Goal: Navigation & Orientation: Find specific page/section

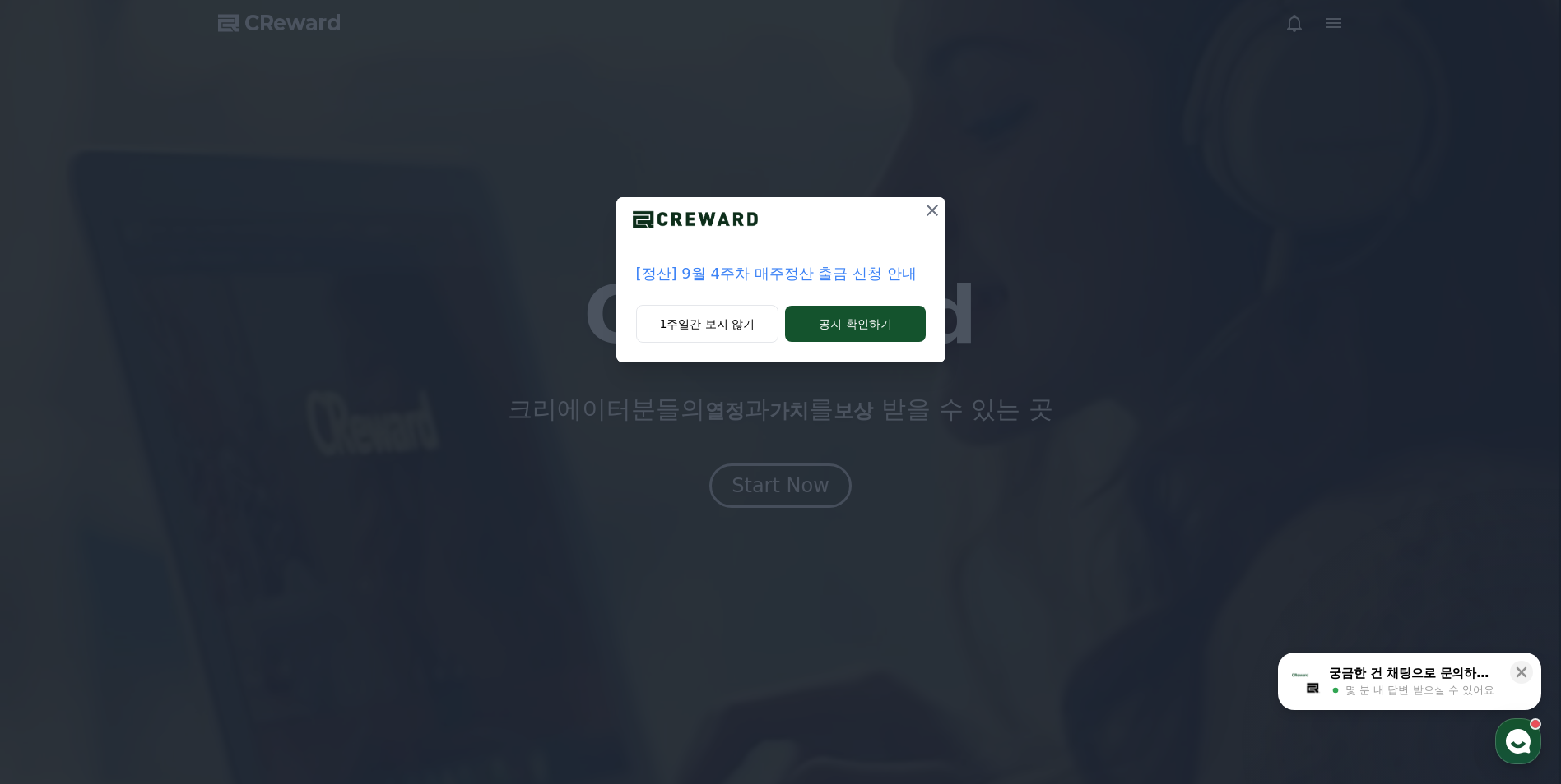
click at [941, 211] on icon at bounding box center [932, 210] width 20 height 20
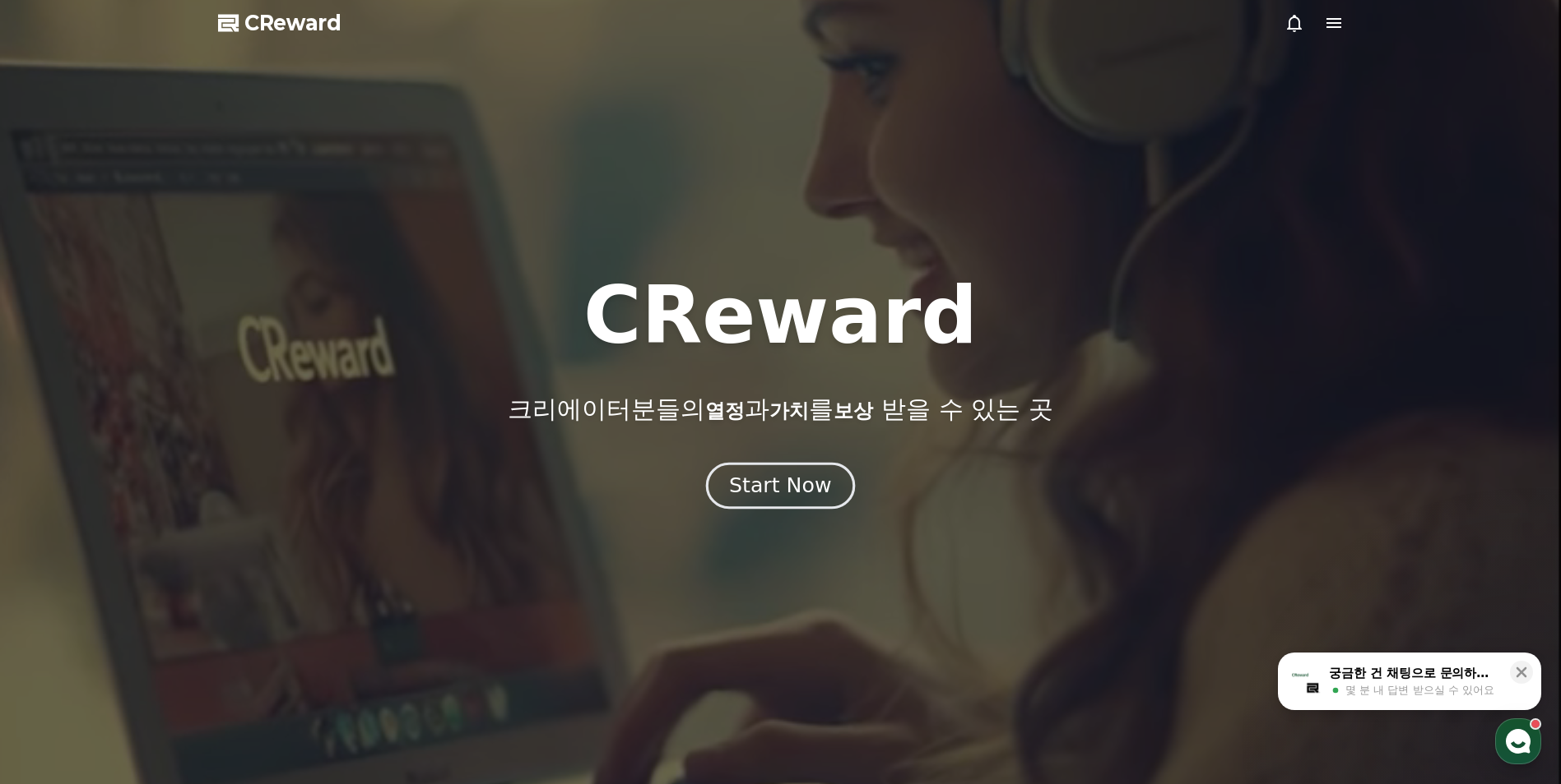
click at [807, 482] on div "Start Now" at bounding box center [780, 486] width 102 height 27
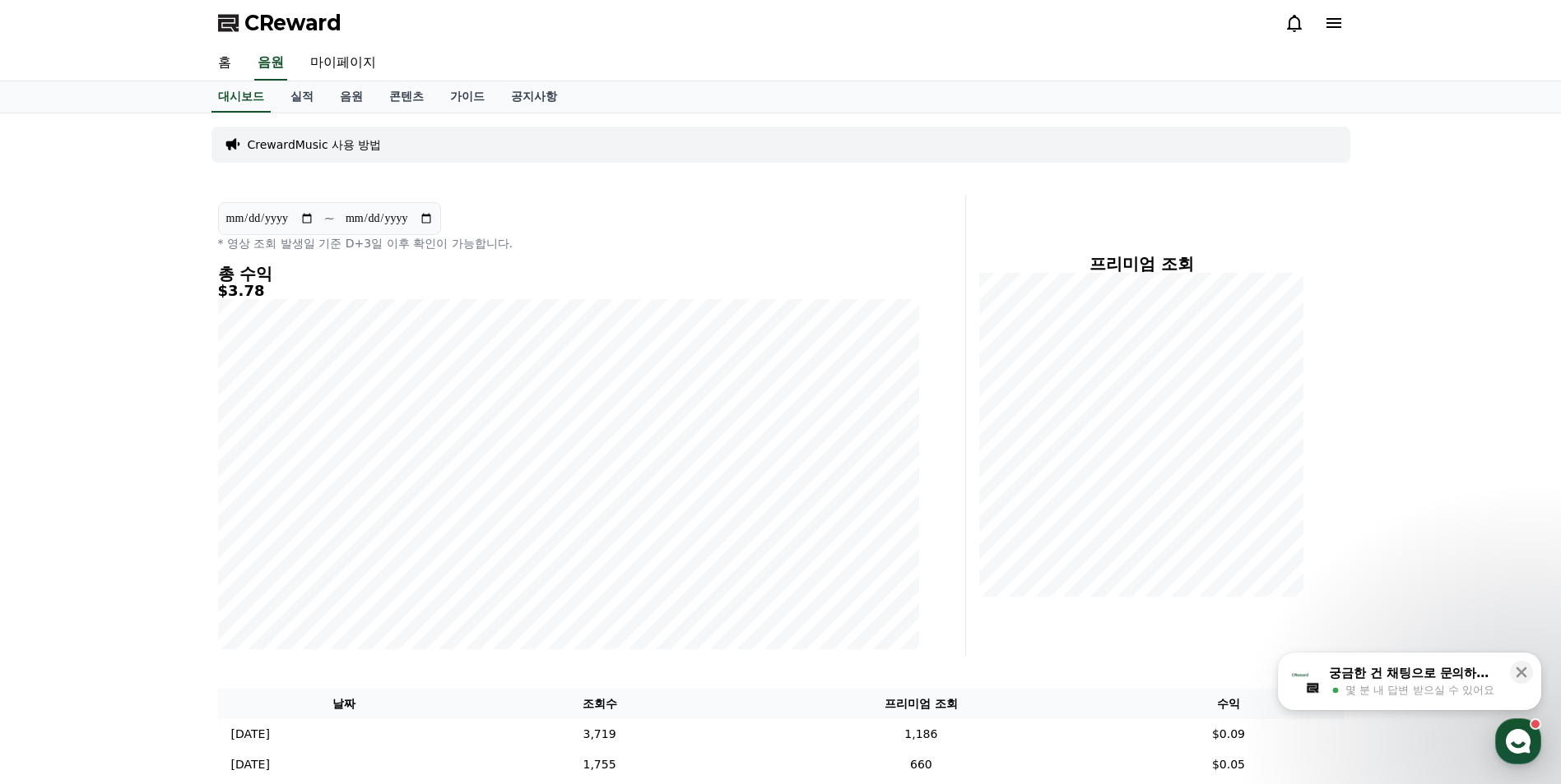
click at [1330, 14] on icon at bounding box center [1333, 23] width 20 height 20
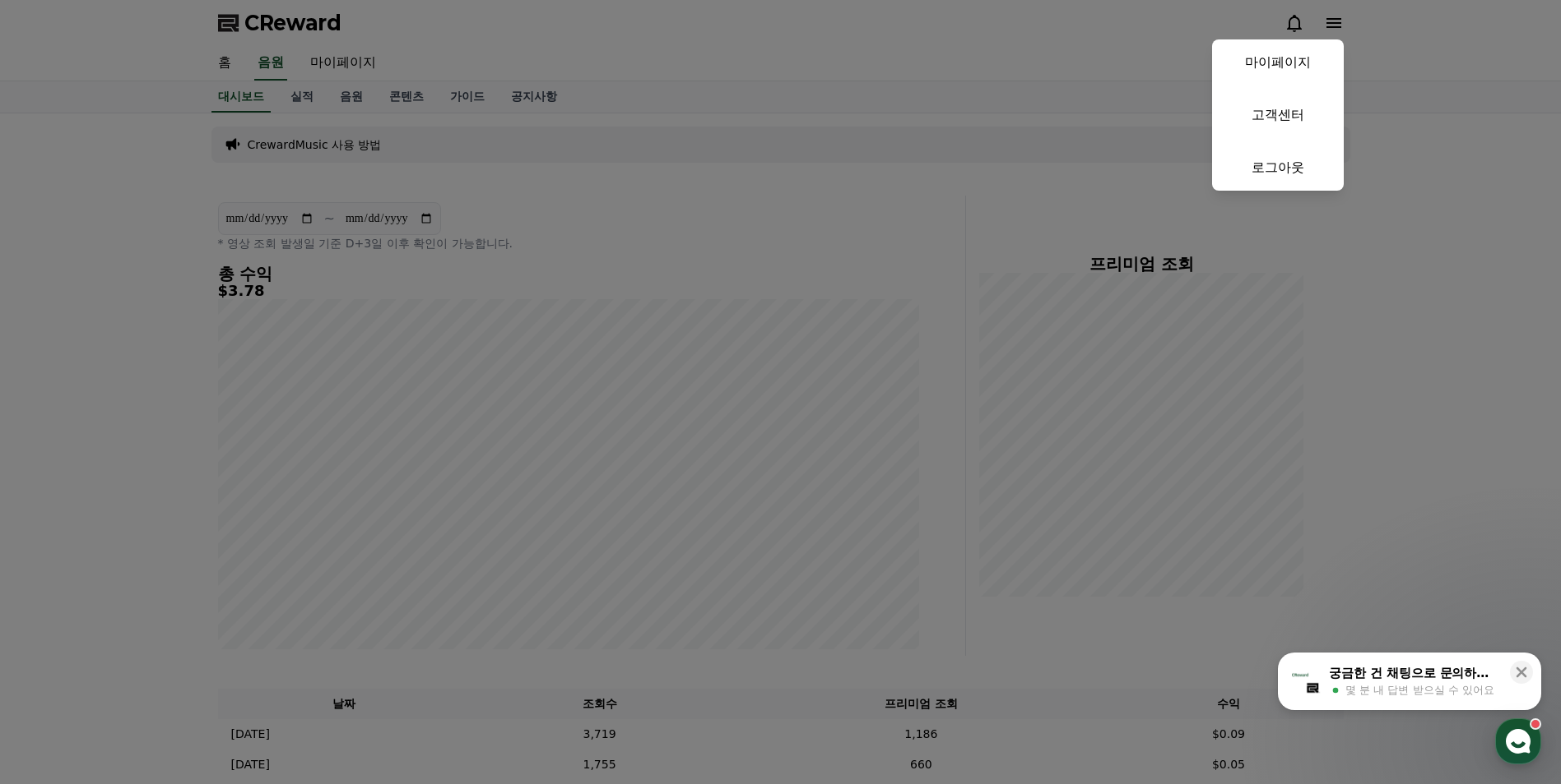
click at [1330, 14] on button "close" at bounding box center [780, 392] width 1561 height 784
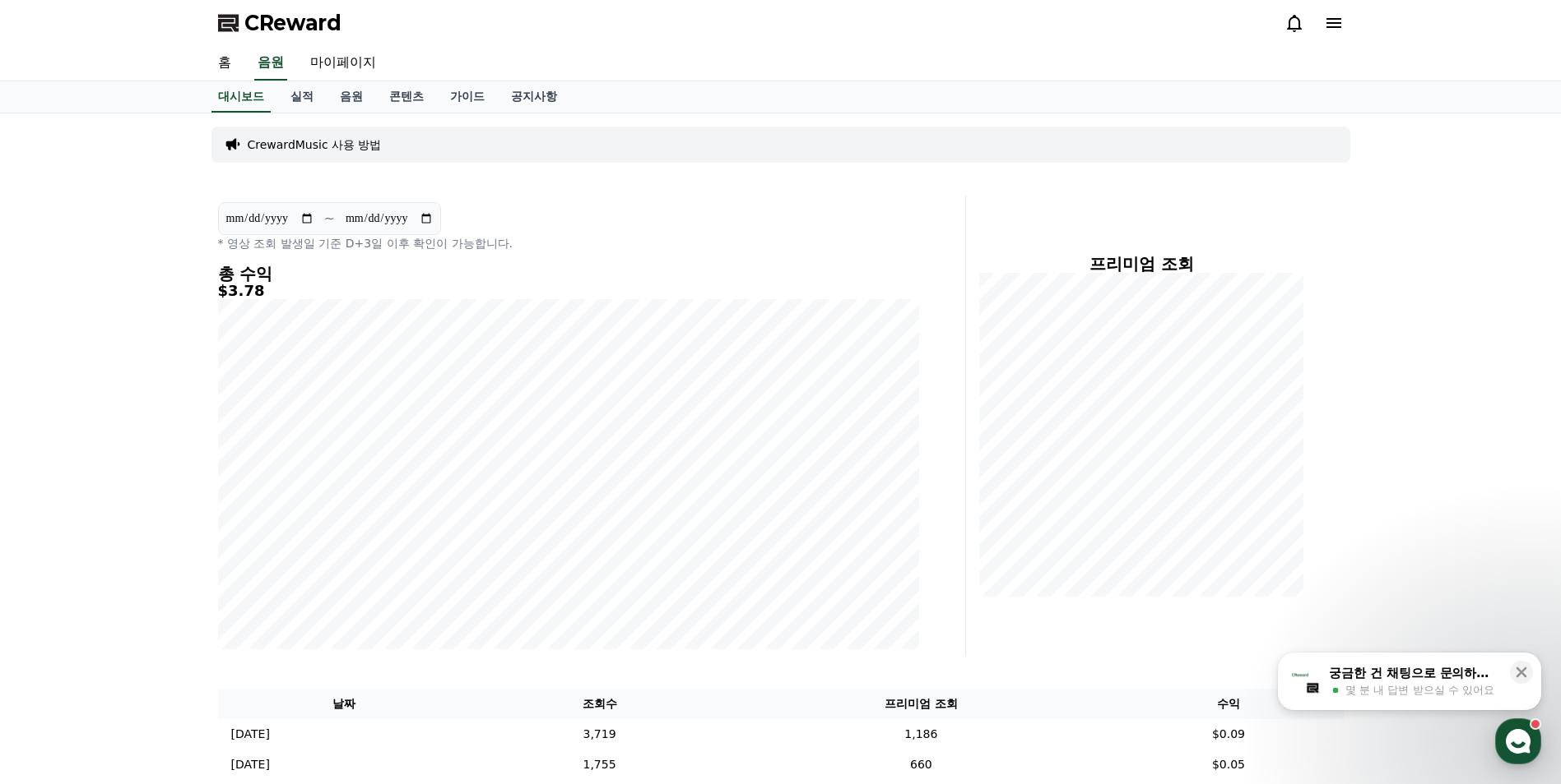
click at [1287, 25] on icon at bounding box center [1294, 23] width 20 height 20
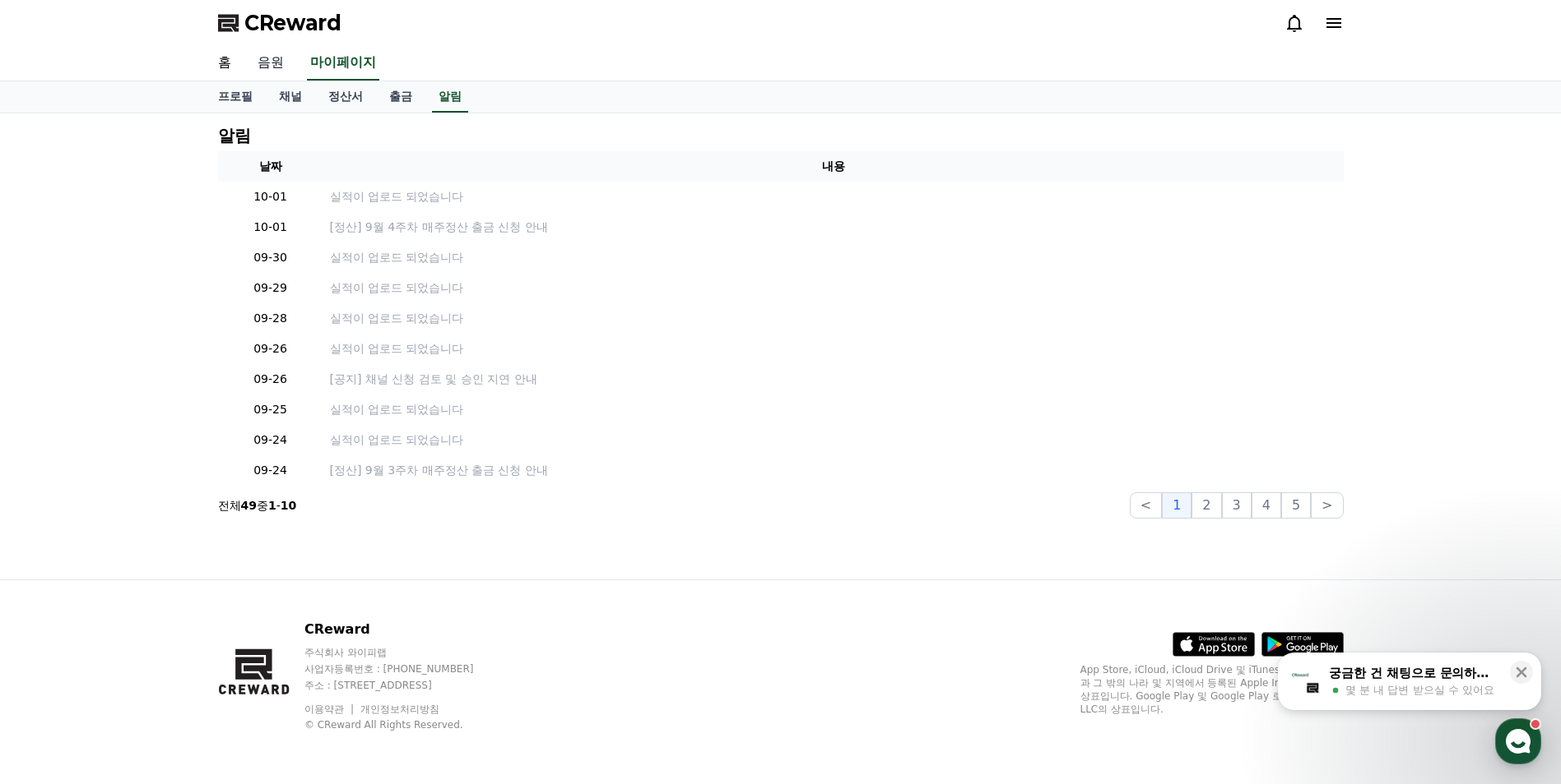
click at [279, 64] on link "음원" at bounding box center [271, 63] width 53 height 34
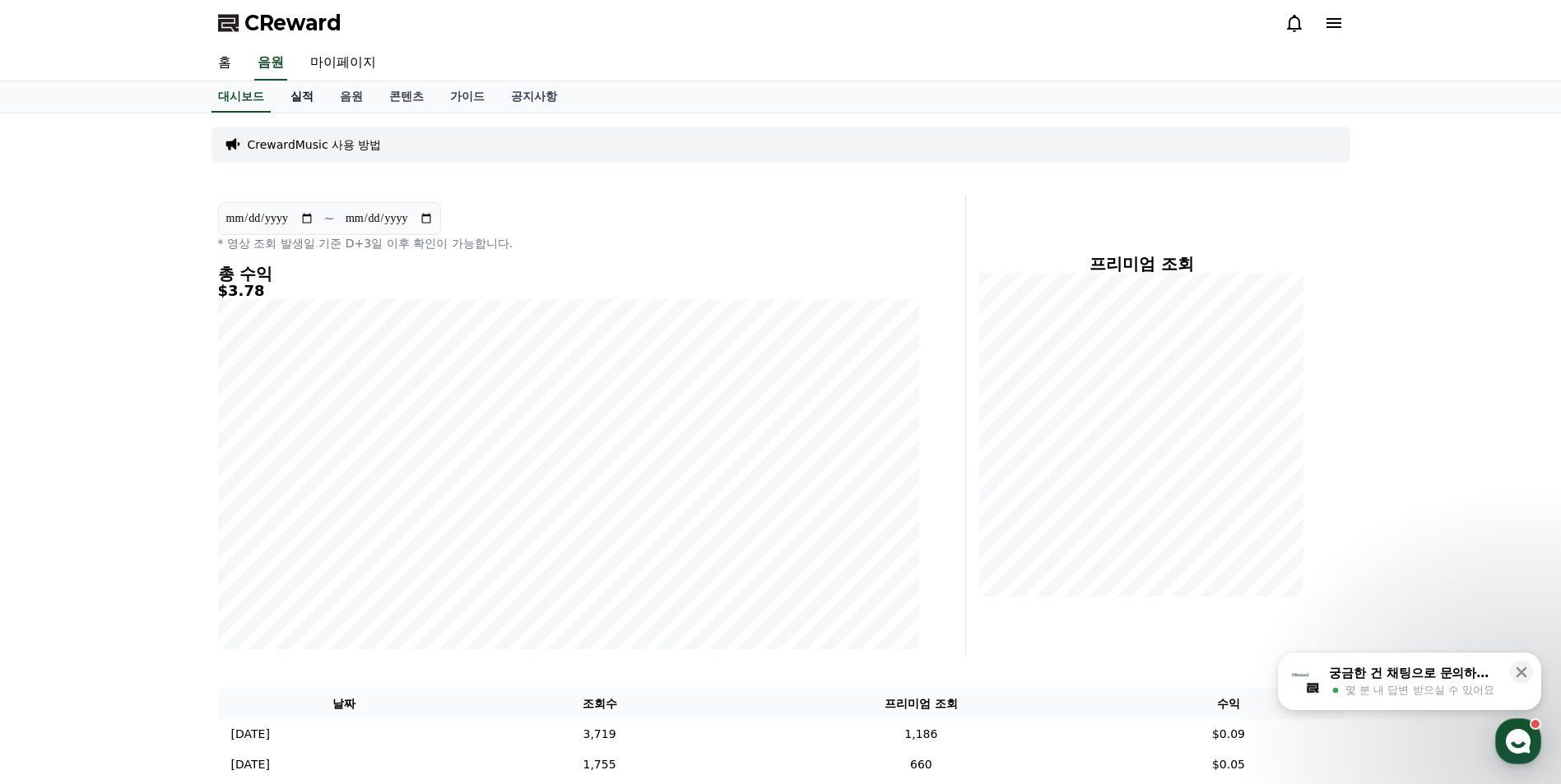
click at [311, 92] on link "실적" at bounding box center [301, 97] width 49 height 31
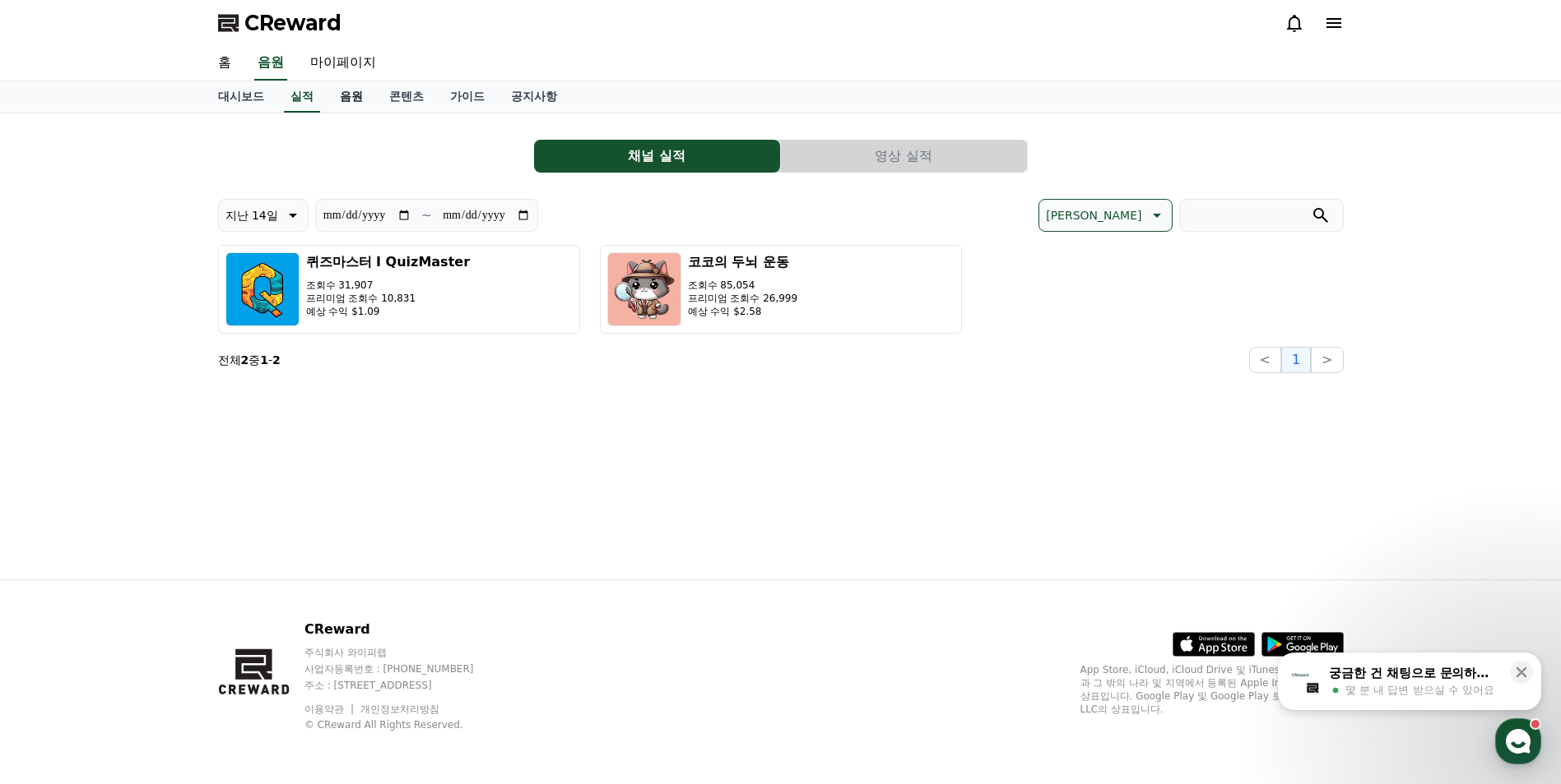
click at [358, 94] on link "음원" at bounding box center [351, 97] width 49 height 31
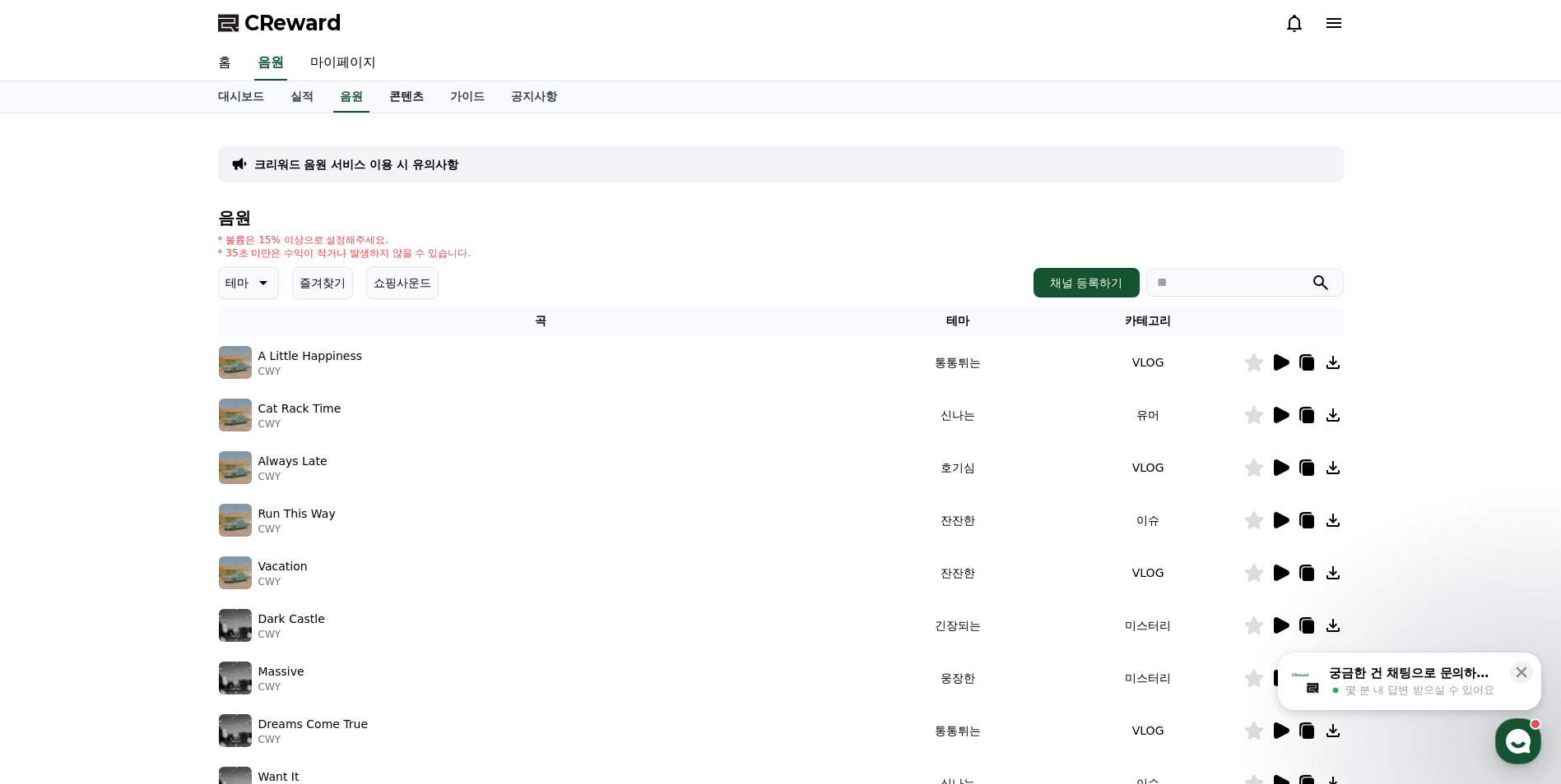
click at [399, 94] on link "콘텐츠" at bounding box center [406, 97] width 61 height 31
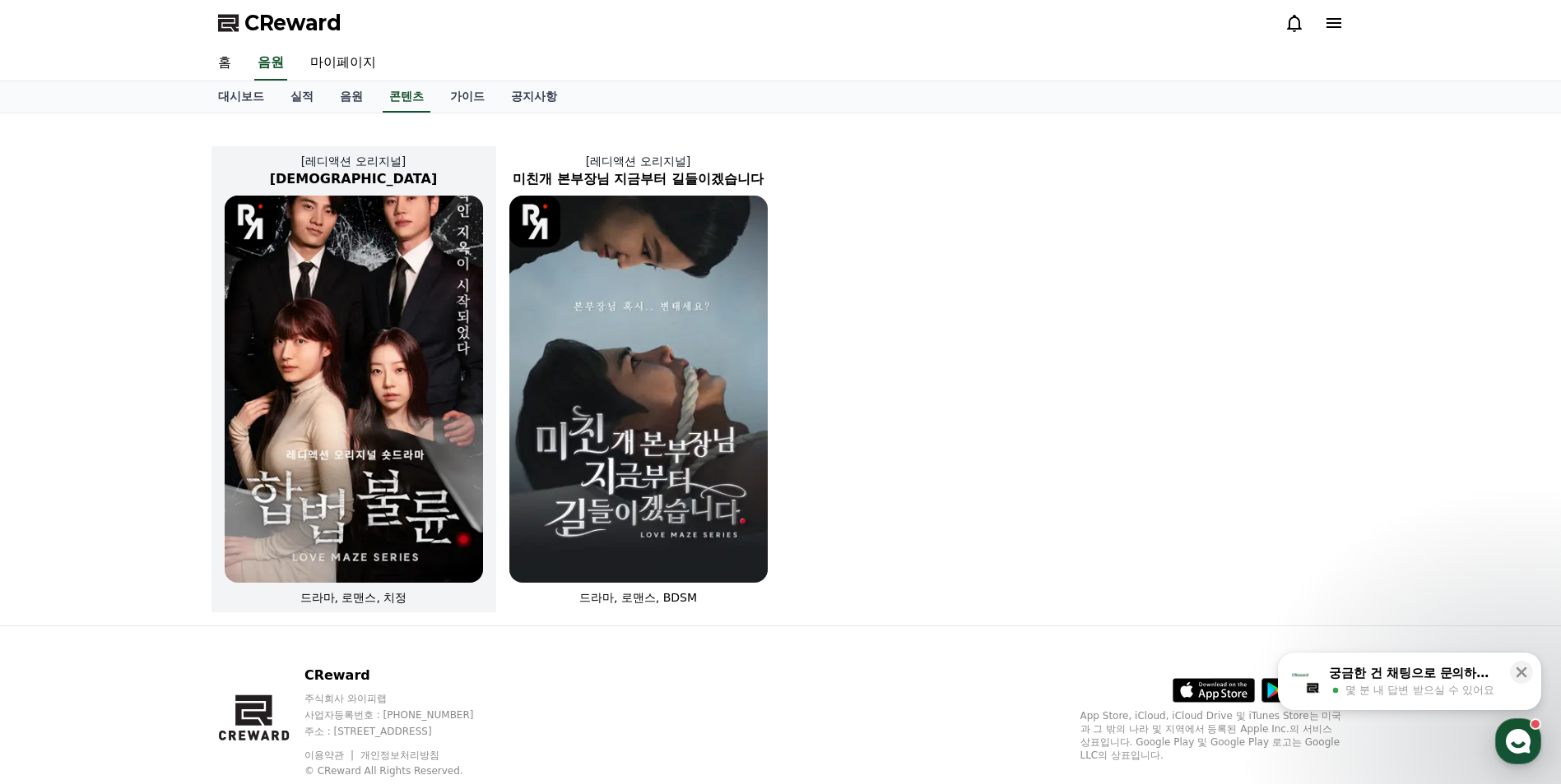
click at [404, 301] on img at bounding box center [353, 389] width 258 height 388
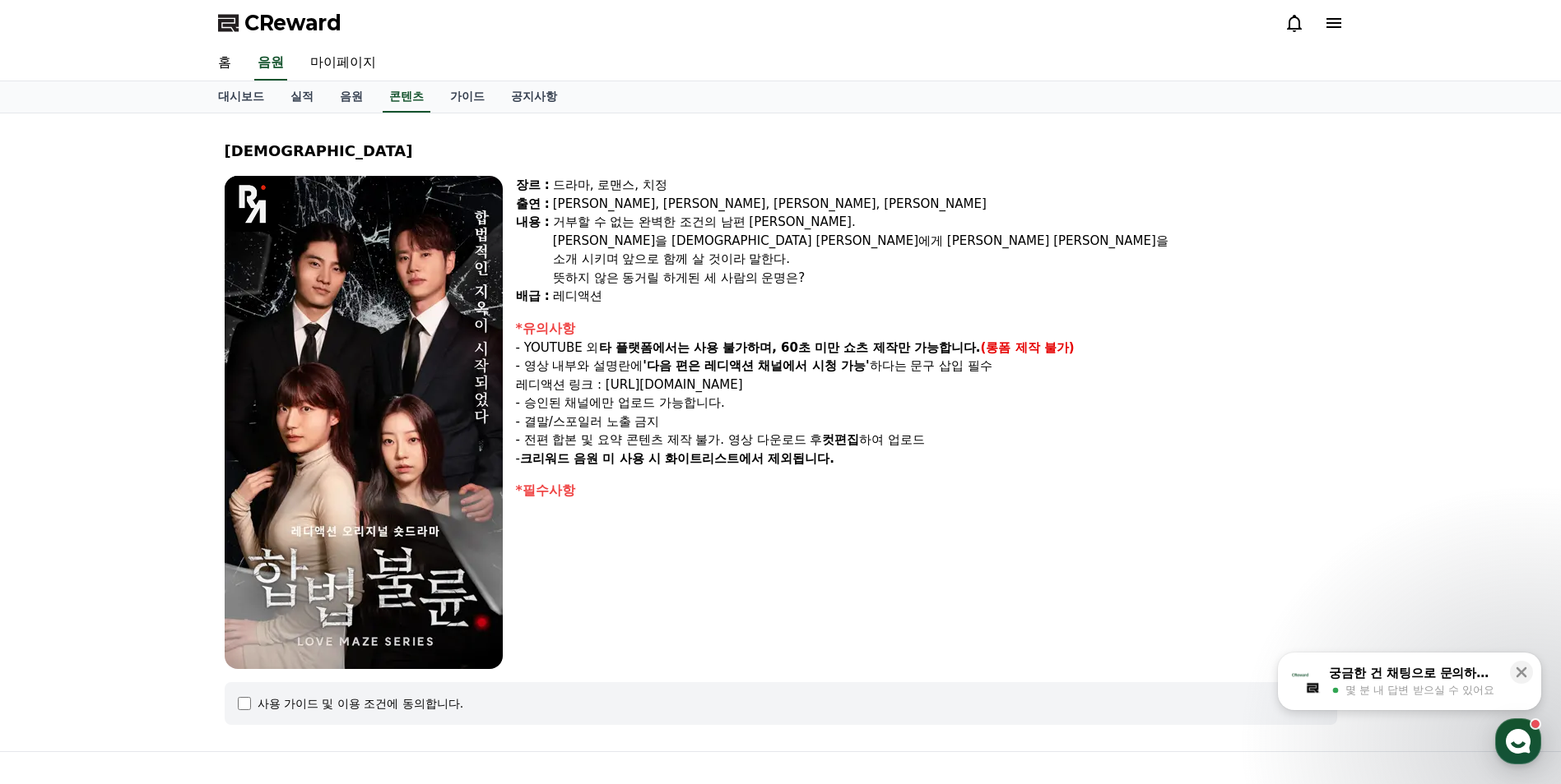
click at [1288, 14] on icon at bounding box center [1294, 23] width 20 height 20
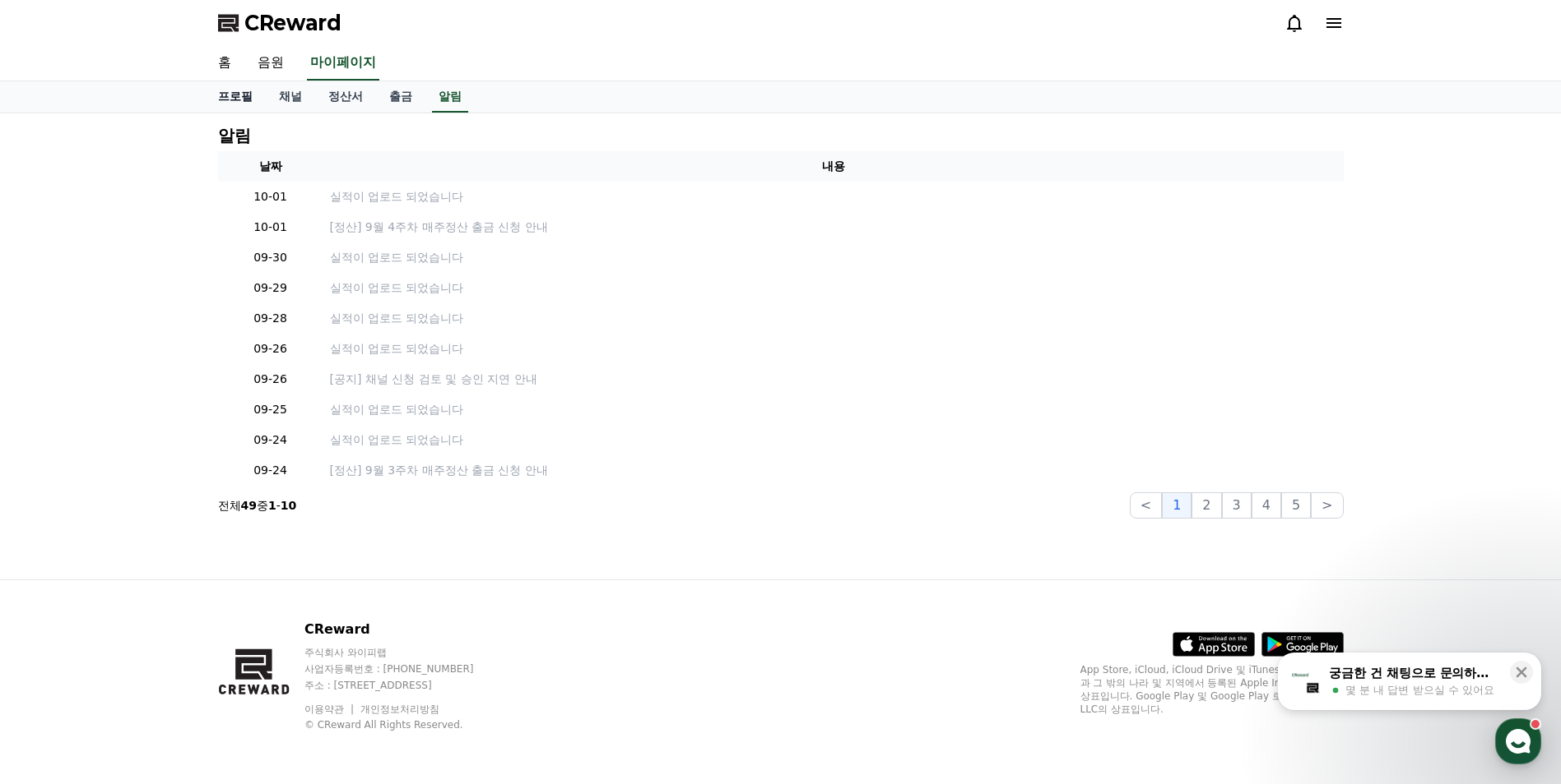
click at [236, 88] on link "프로필" at bounding box center [236, 97] width 61 height 31
select select "**********"
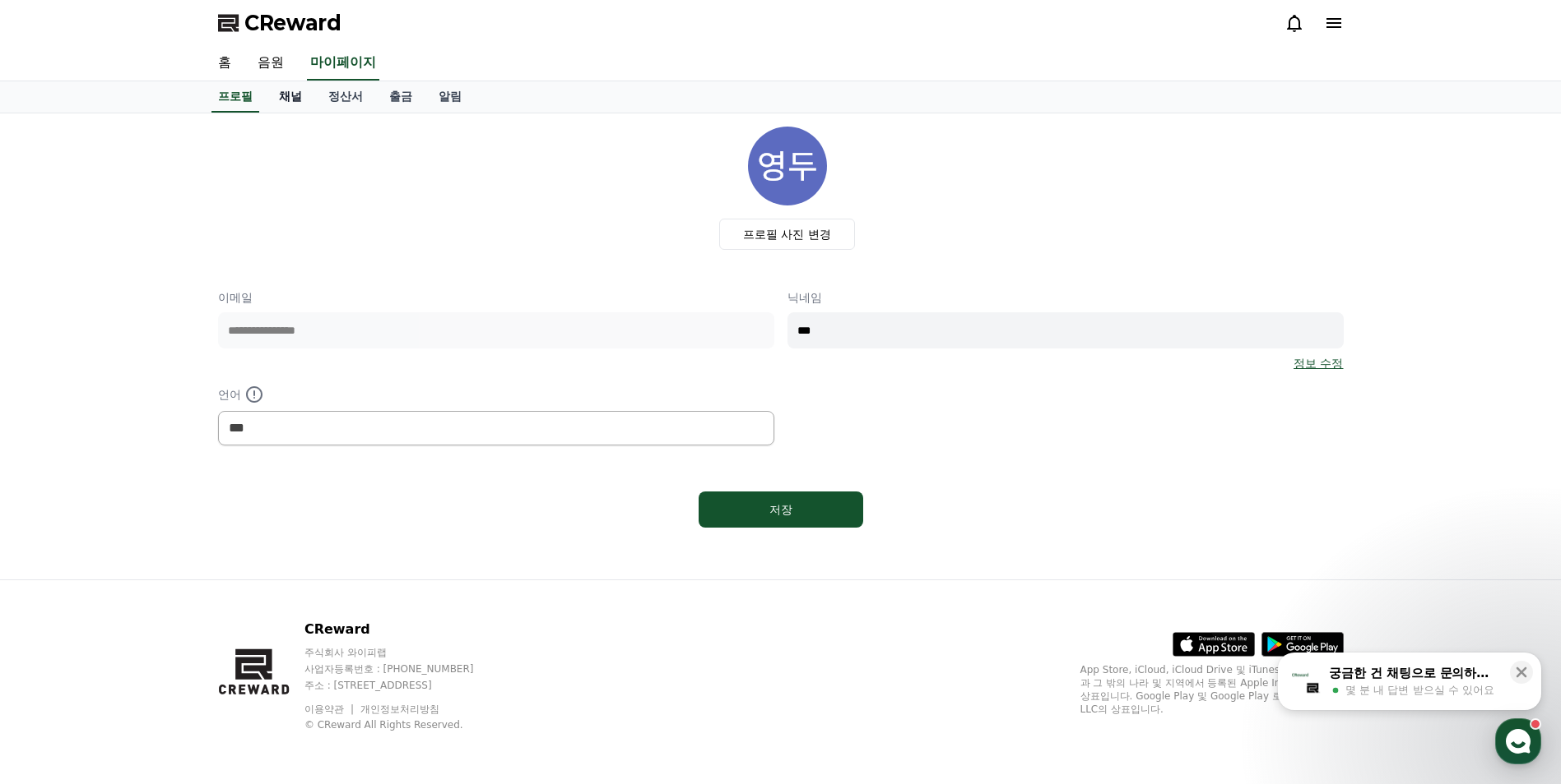
click at [284, 90] on link "채널" at bounding box center [291, 97] width 49 height 31
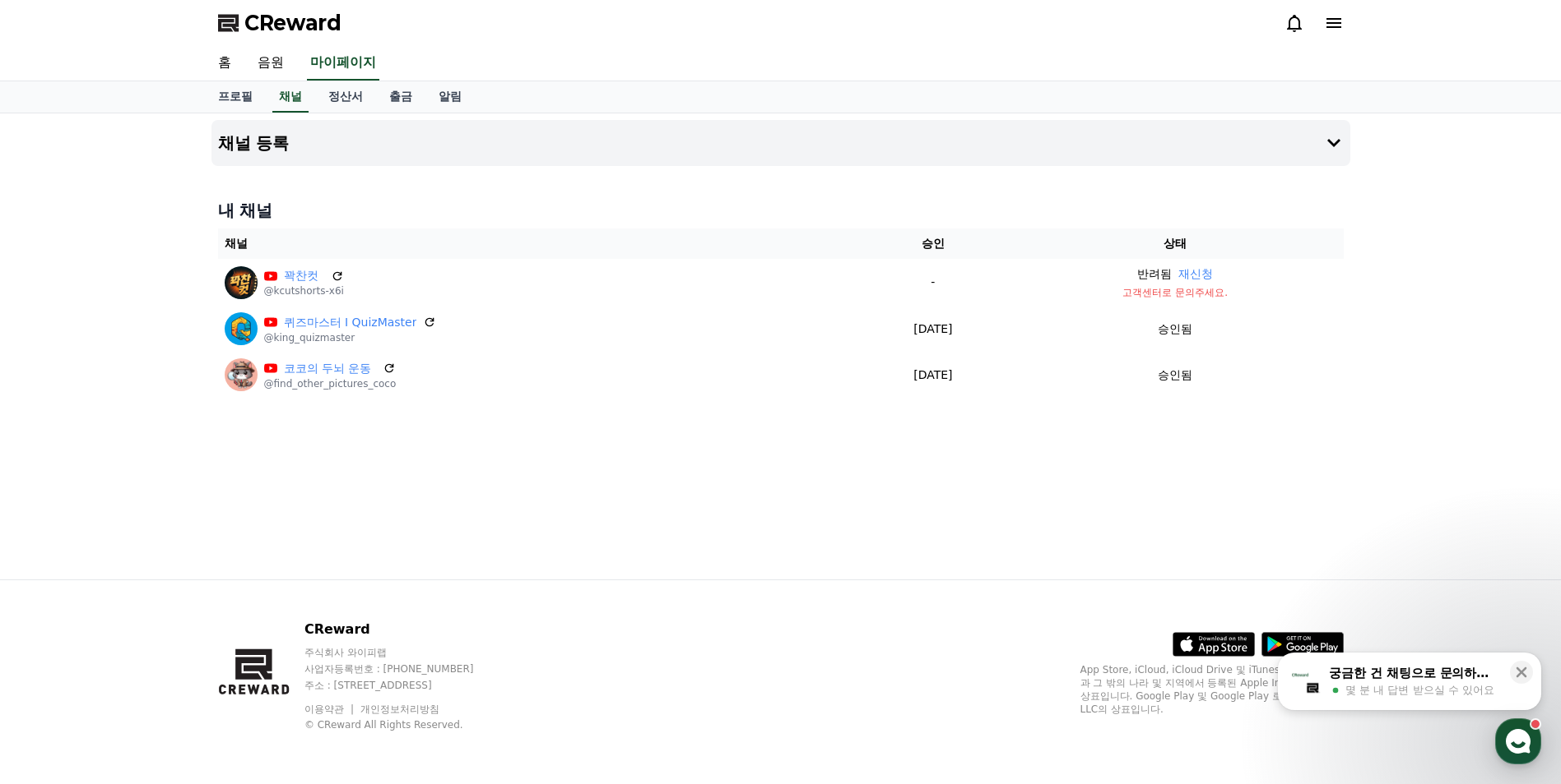
select select "**********"
